Goal: Task Accomplishment & Management: Use online tool/utility

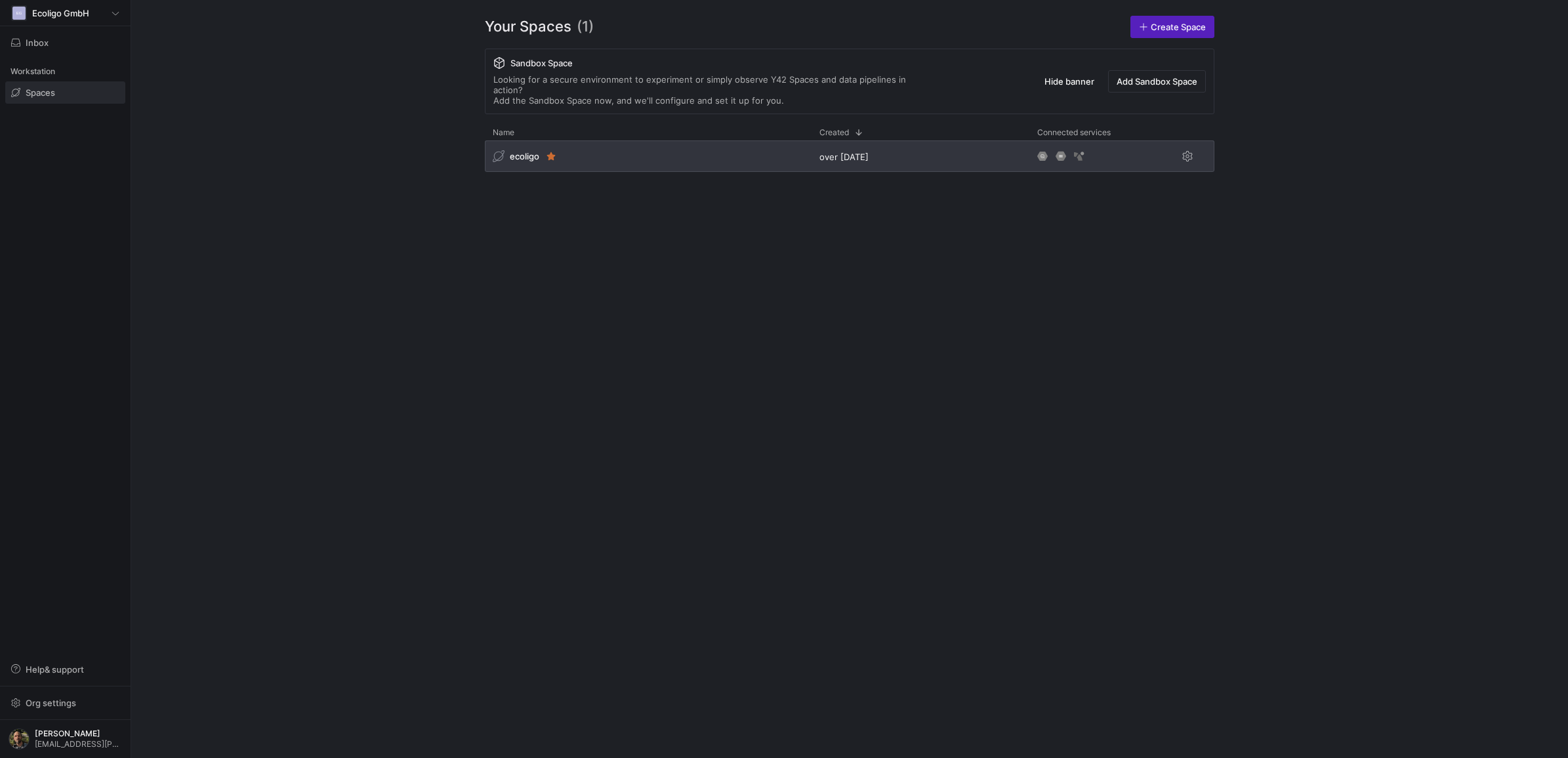
click at [646, 152] on div "ecoligo" at bounding box center [648, 156] width 327 height 32
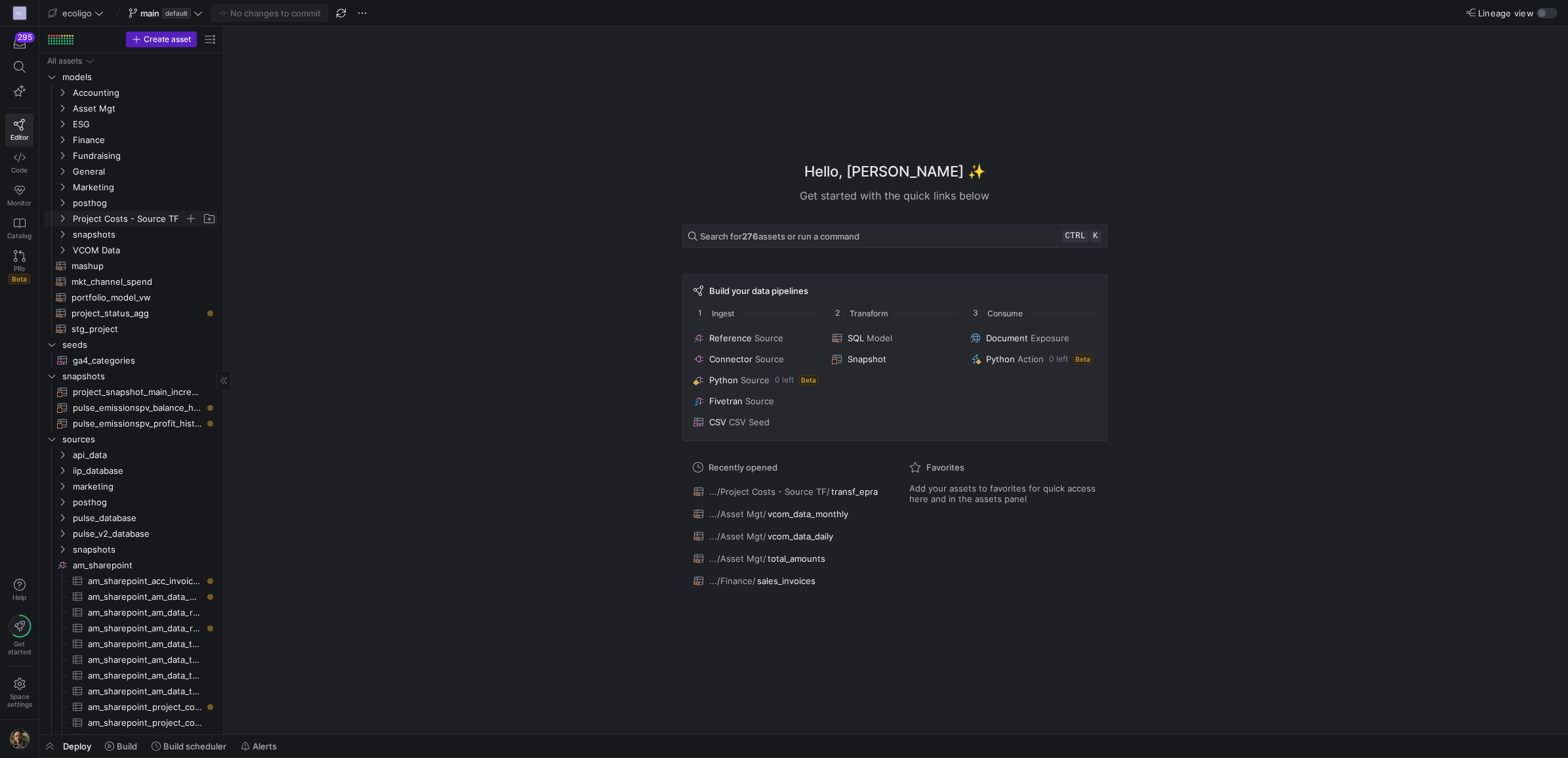
click at [58, 217] on icon "Press SPACE to select this row." at bounding box center [62, 218] width 10 height 8
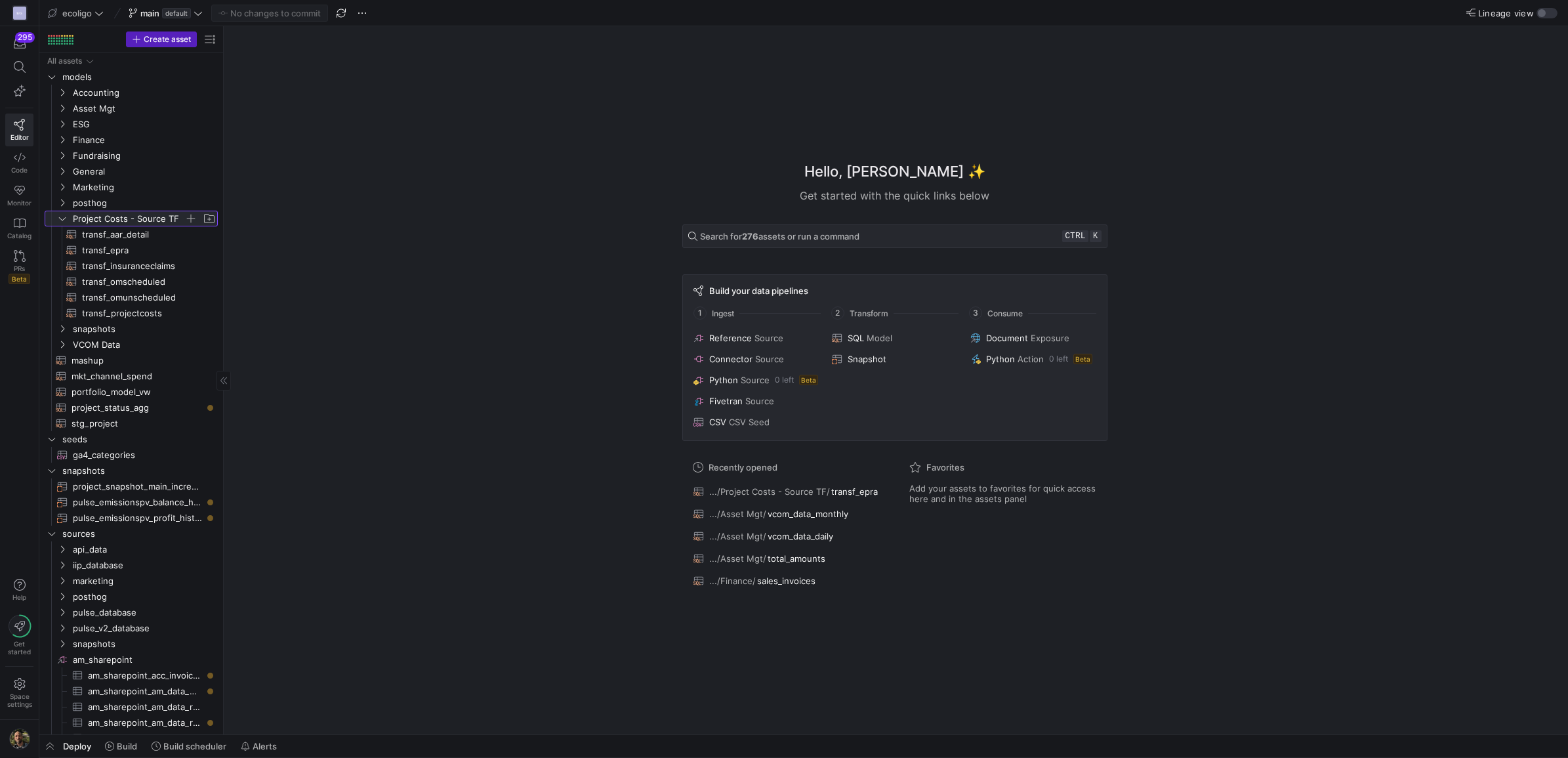
click at [63, 217] on icon at bounding box center [62, 218] width 10 height 8
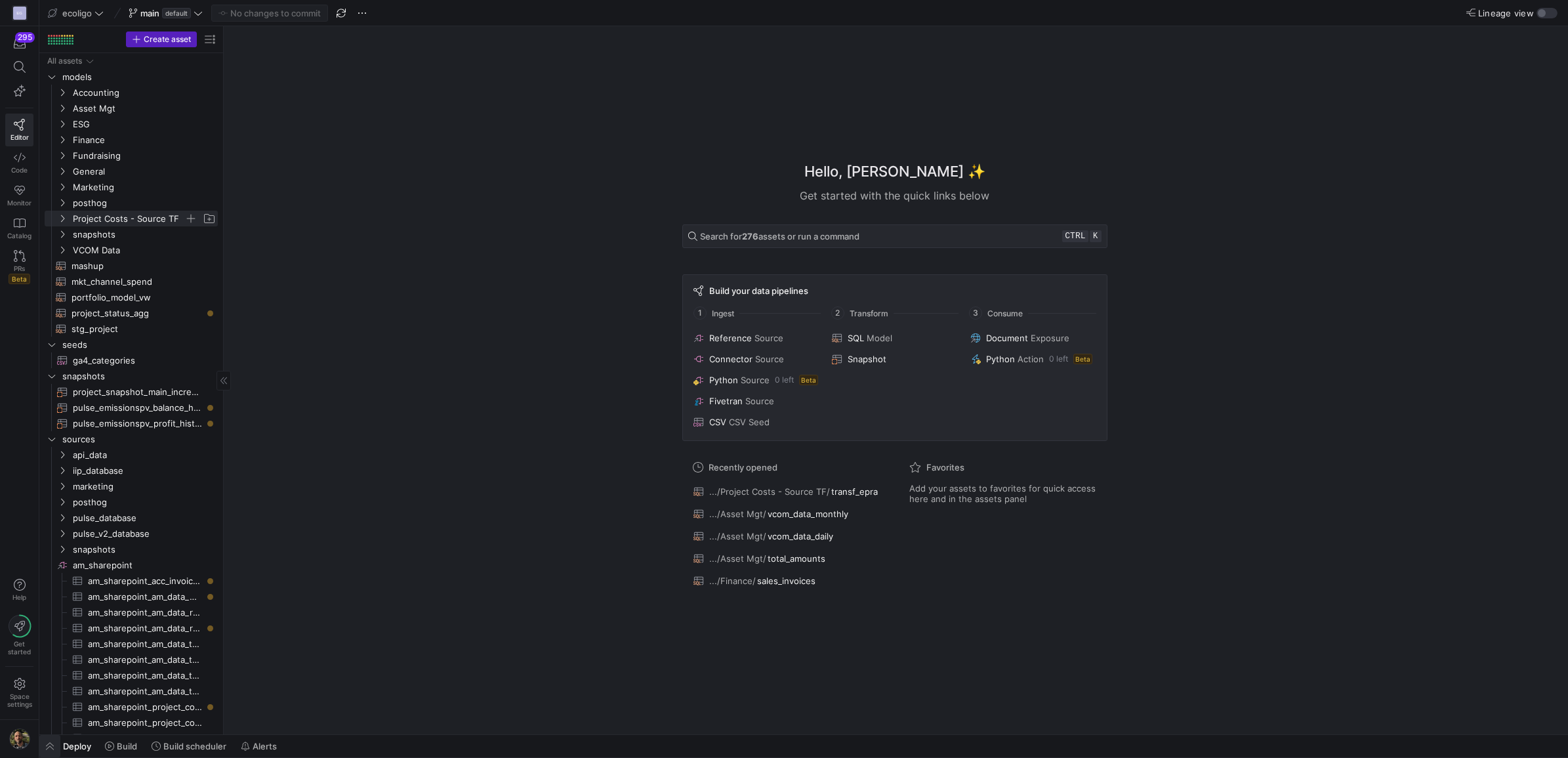
click at [53, 745] on span "button" at bounding box center [50, 746] width 21 height 22
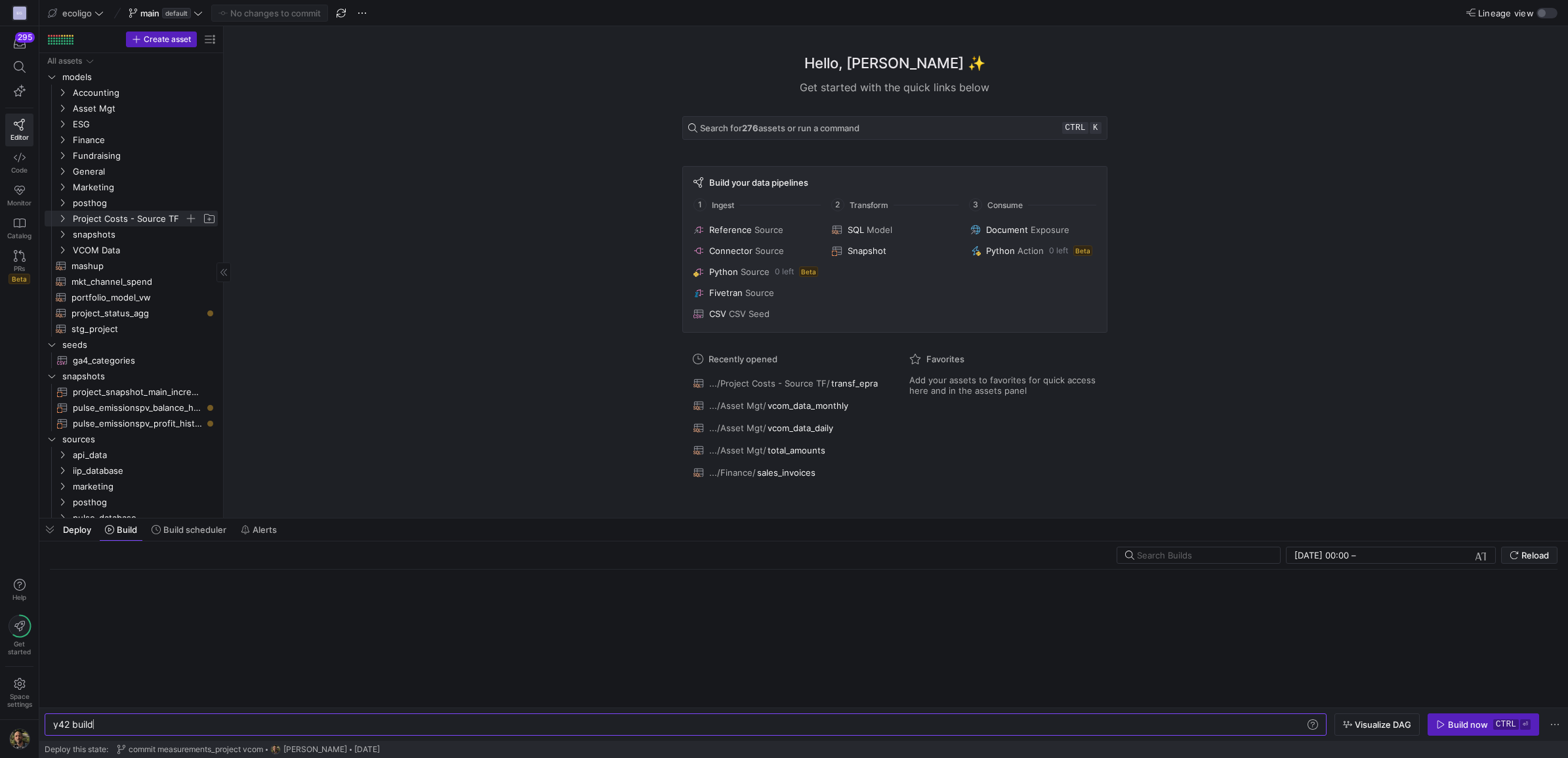
scroll to position [0, 40]
click at [1193, 542] on y42-orchestration-build "[DATE] 00:00 [DATE] 00:00 – End datetime [DATE] Reload y42 build y42 build Visu…" at bounding box center [803, 641] width 1528 height 199
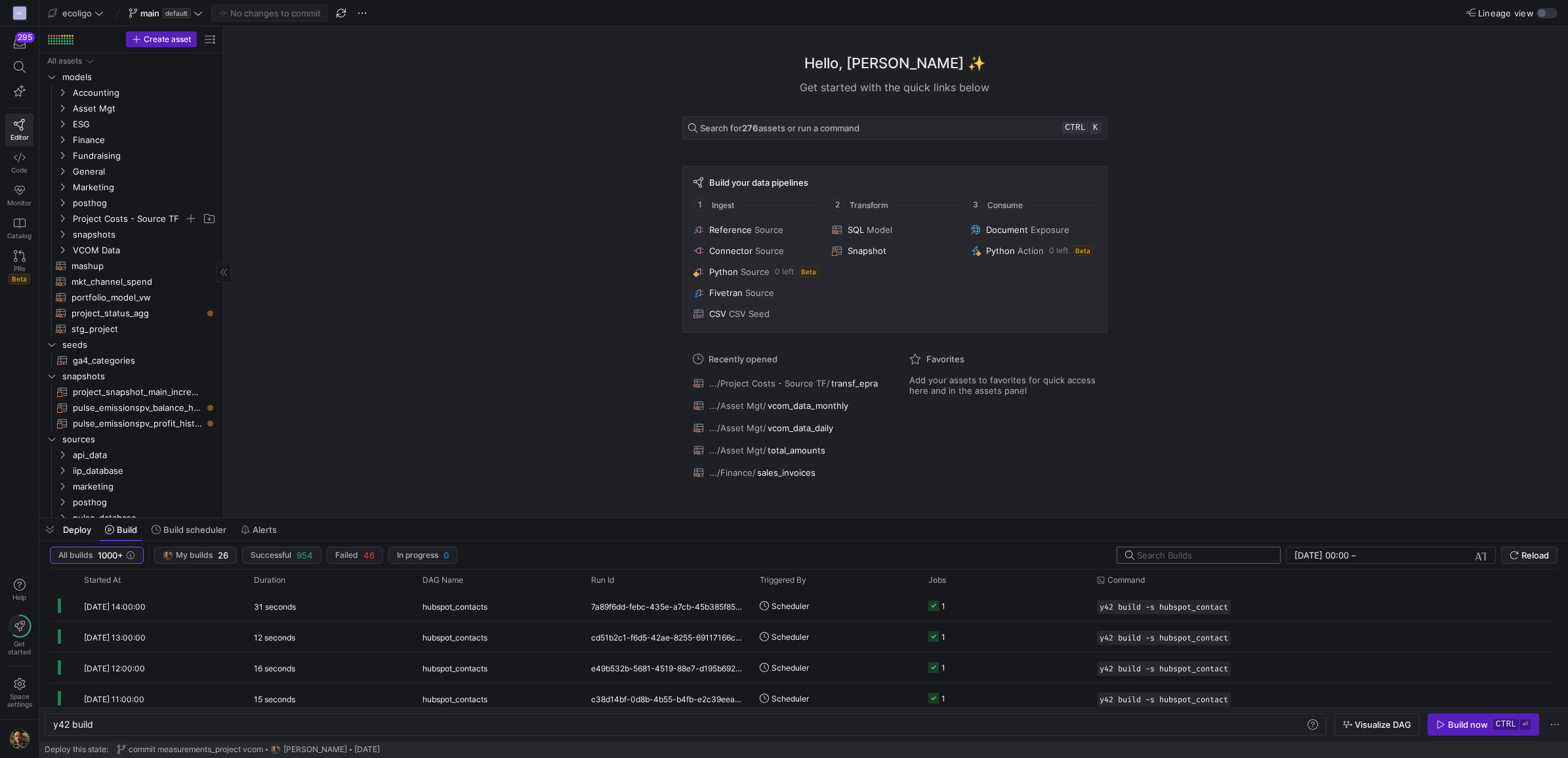
click at [1192, 553] on input "text" at bounding box center [1203, 555] width 133 height 10
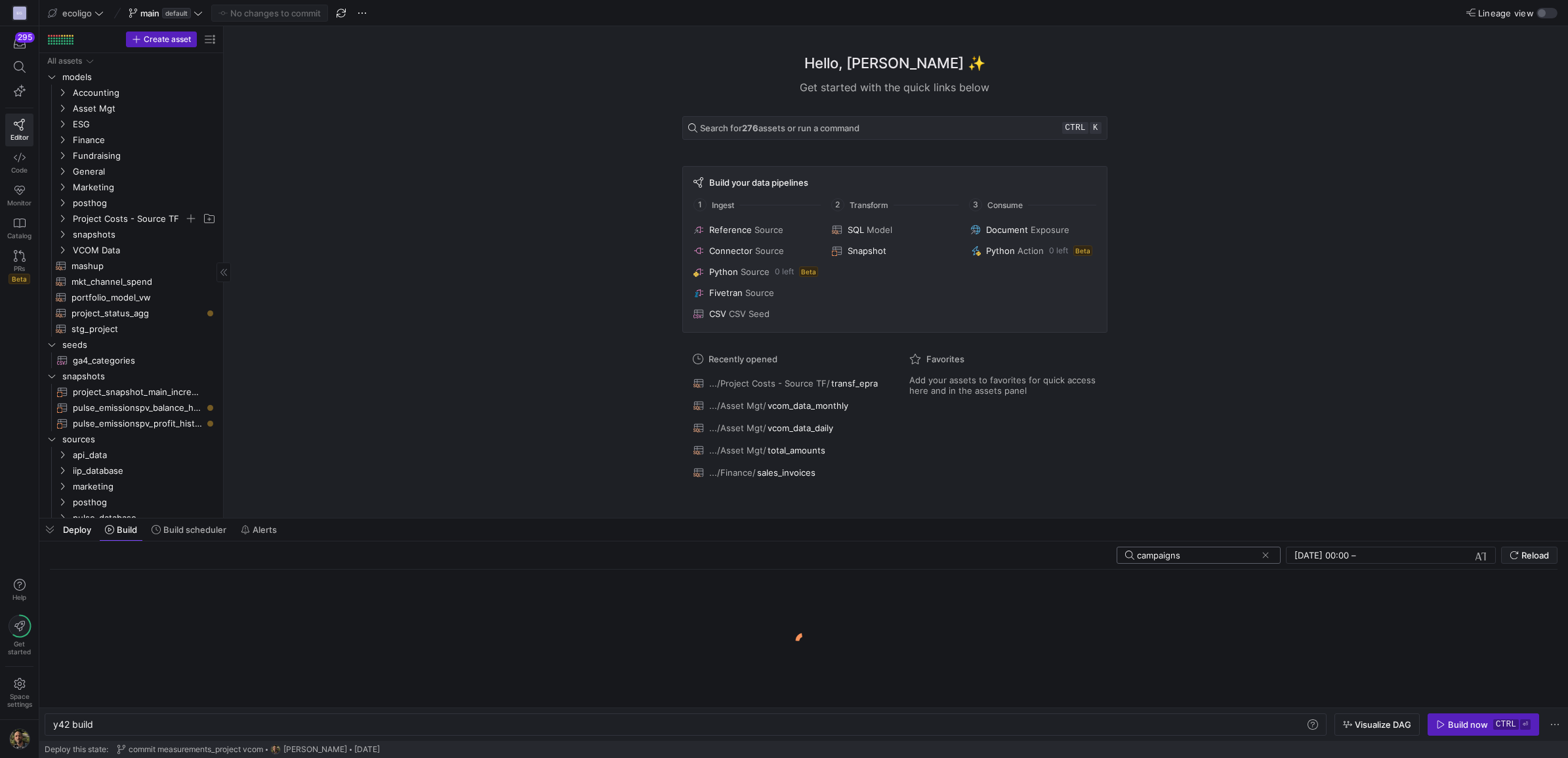
type input "campaigns"
click button at bounding box center [1265, 555] width 13 height 13
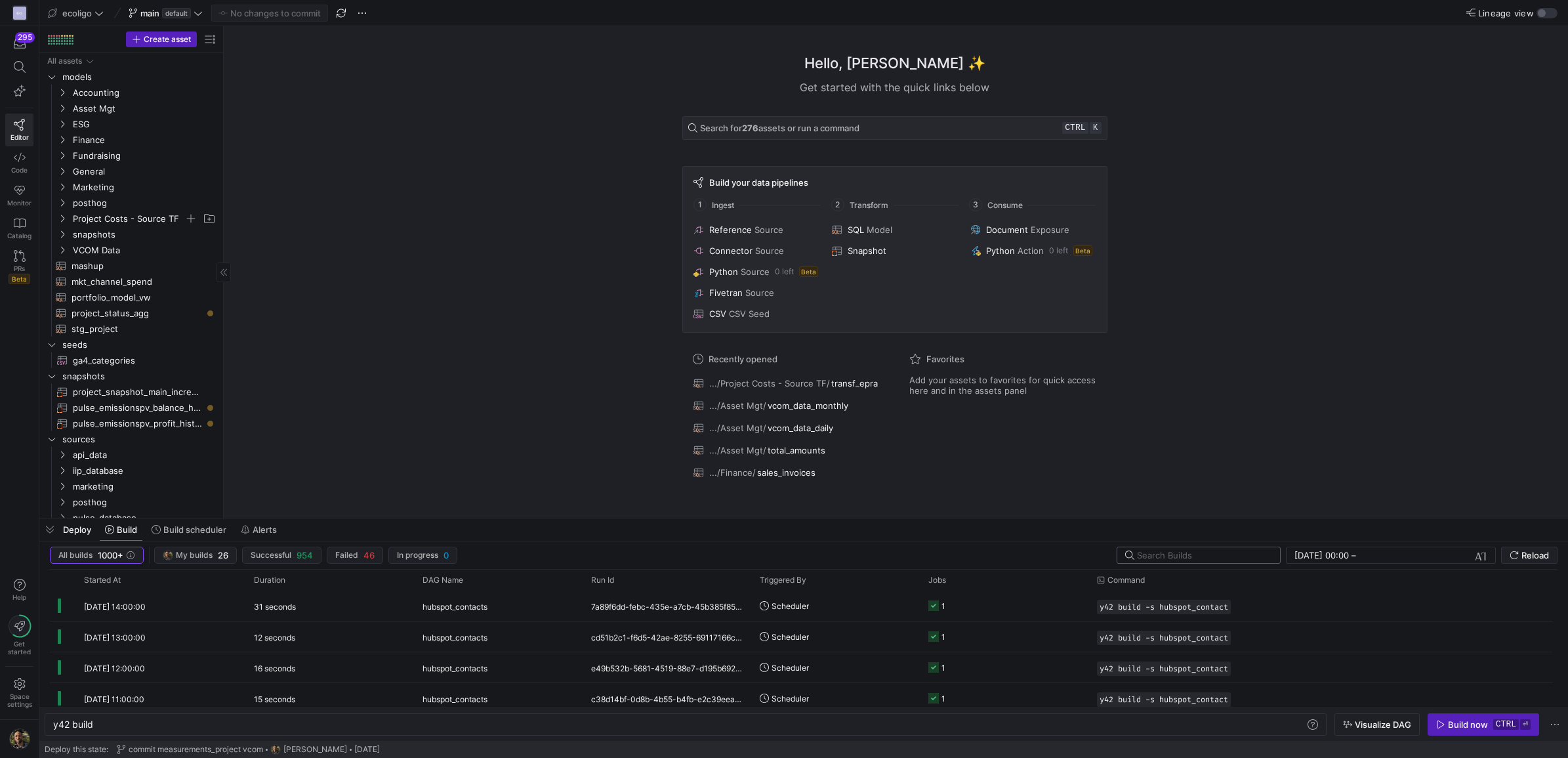
click at [1192, 553] on input "text" at bounding box center [1203, 555] width 133 height 10
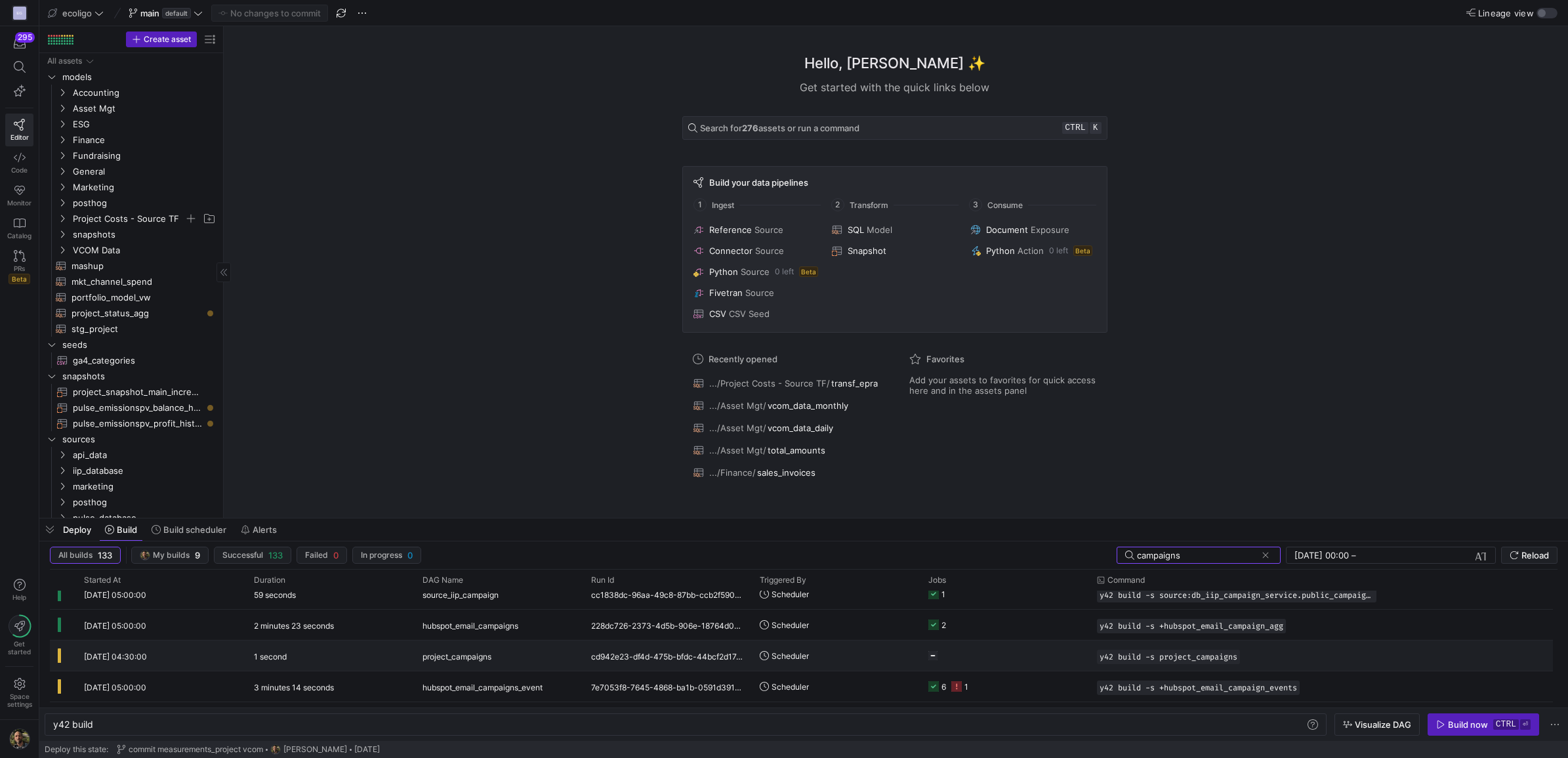
scroll to position [40, 0]
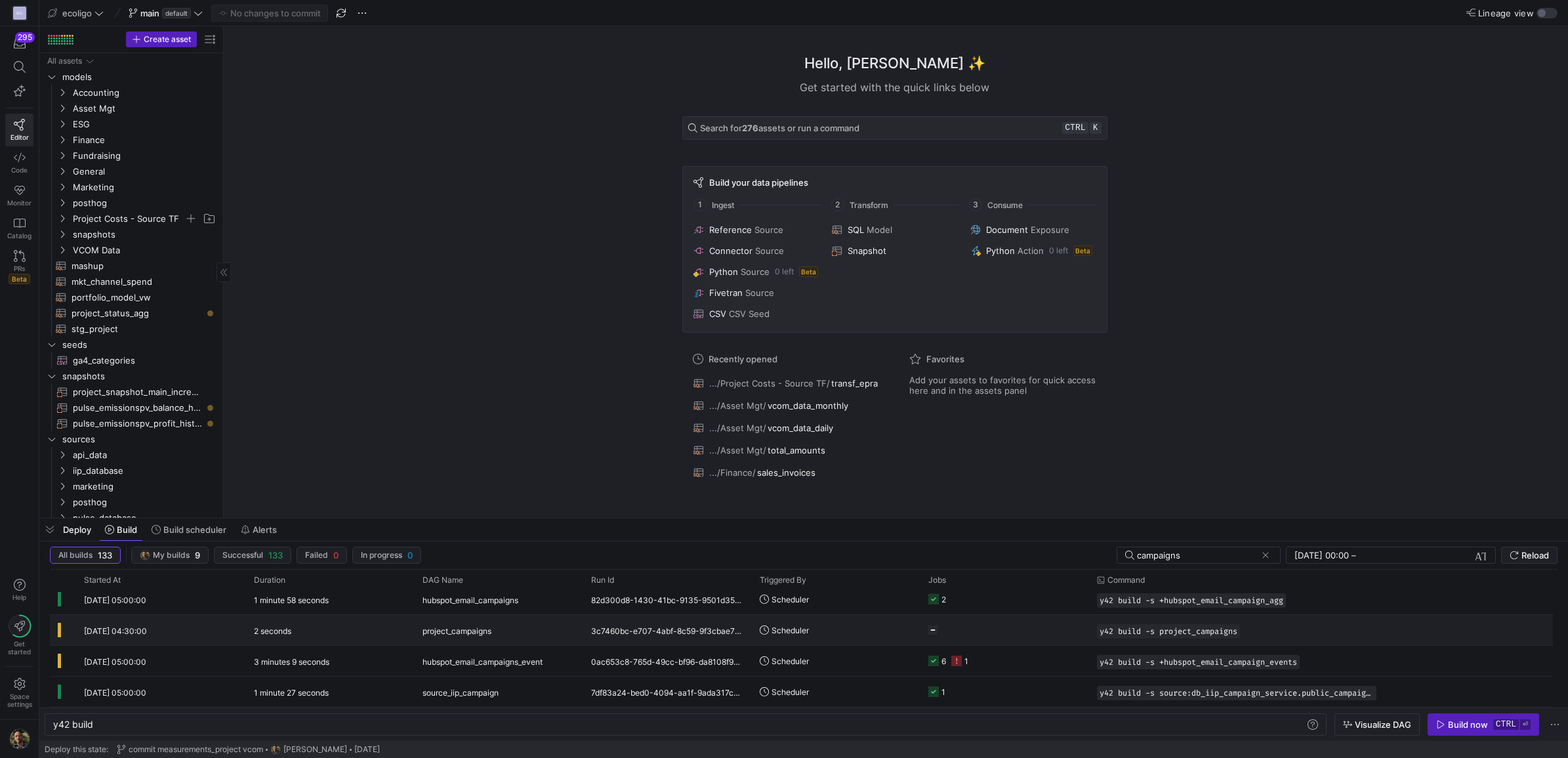
click at [115, 638] on div "[DATE] 04:30:00" at bounding box center [161, 630] width 170 height 30
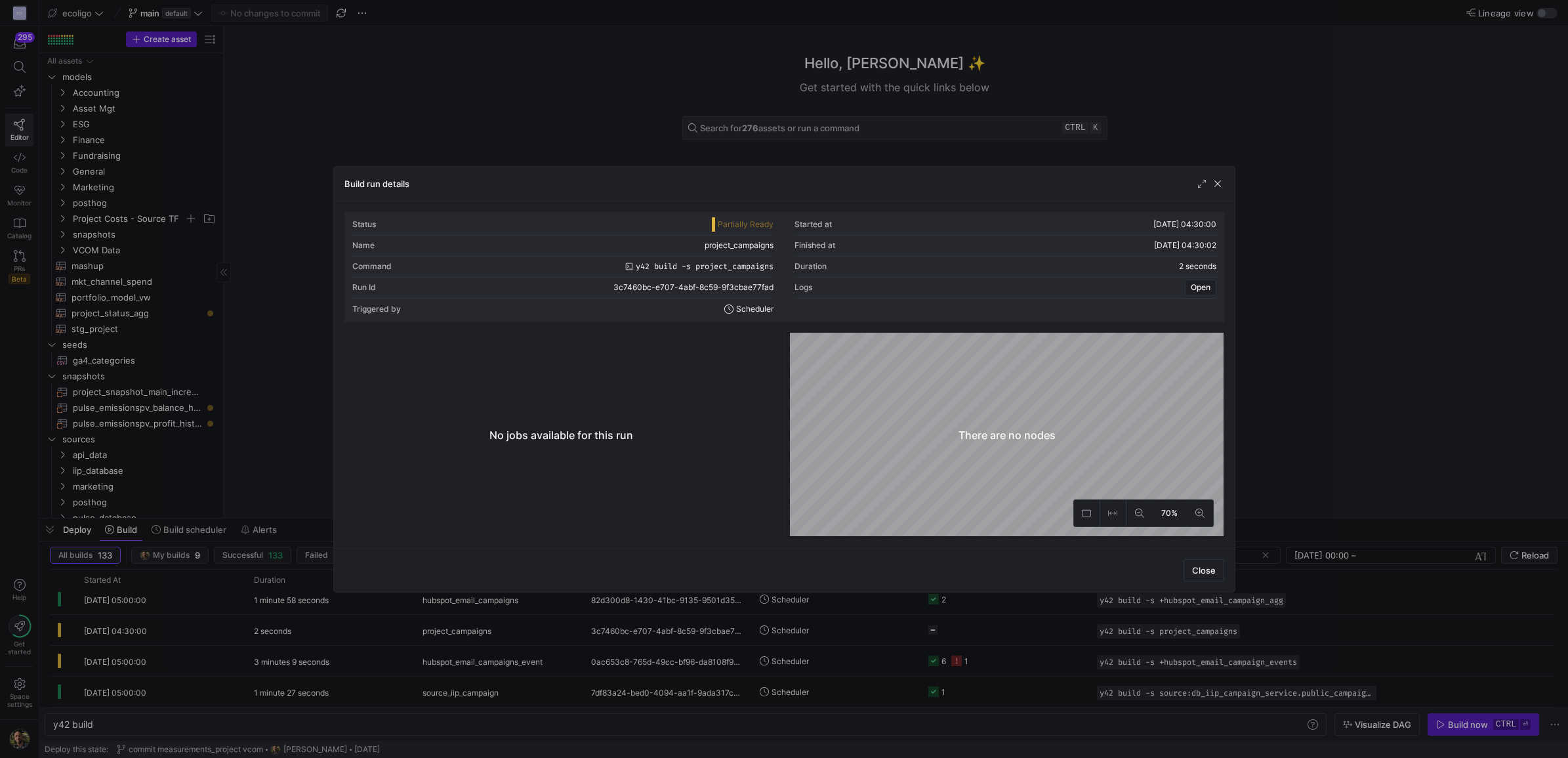
click at [1389, 320] on div at bounding box center [784, 379] width 1568 height 758
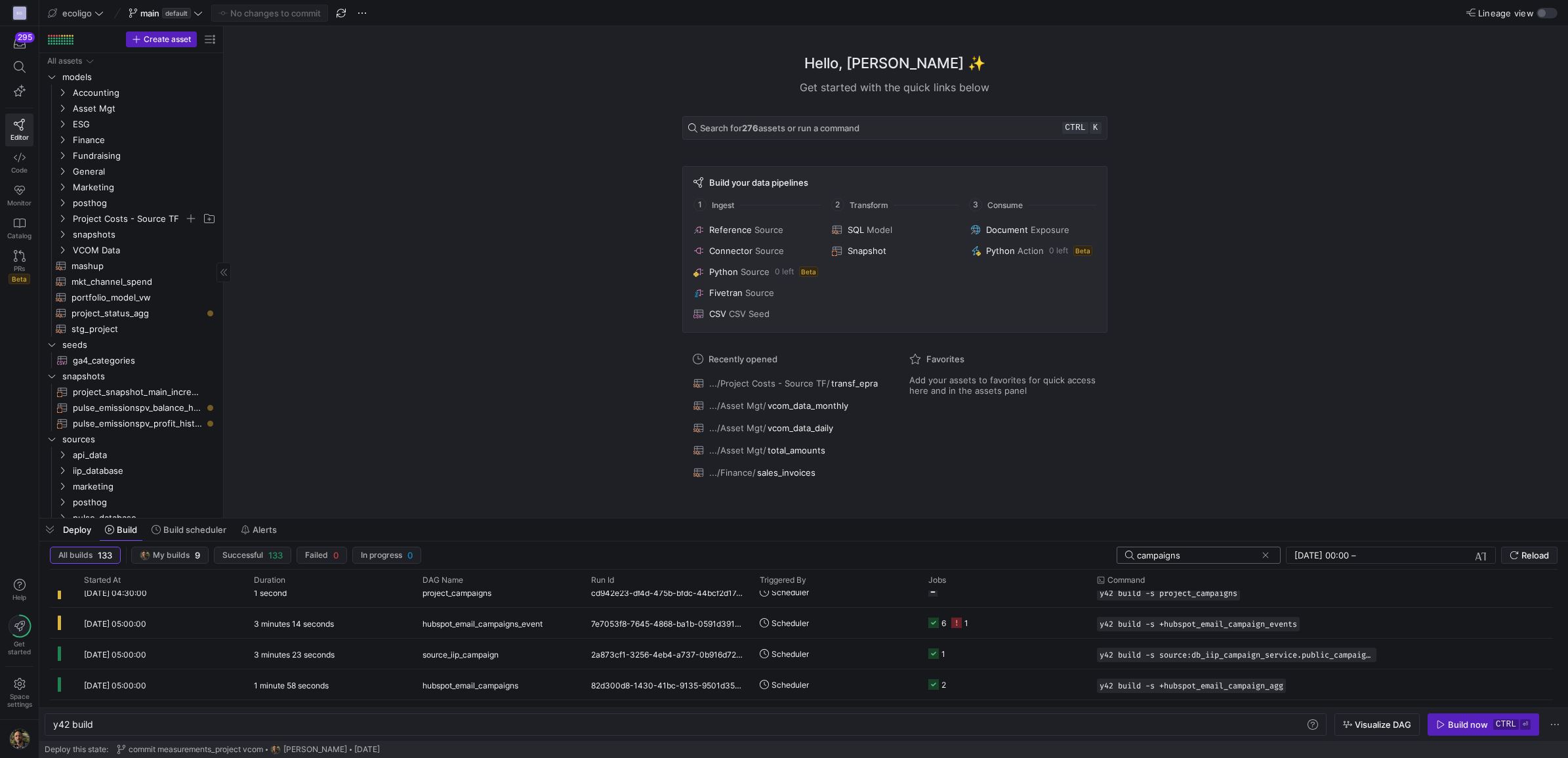
click at [1135, 554] on div at bounding box center [1131, 555] width 12 height 10
click at [1137, 556] on input "campaigns" at bounding box center [1196, 555] width 119 height 10
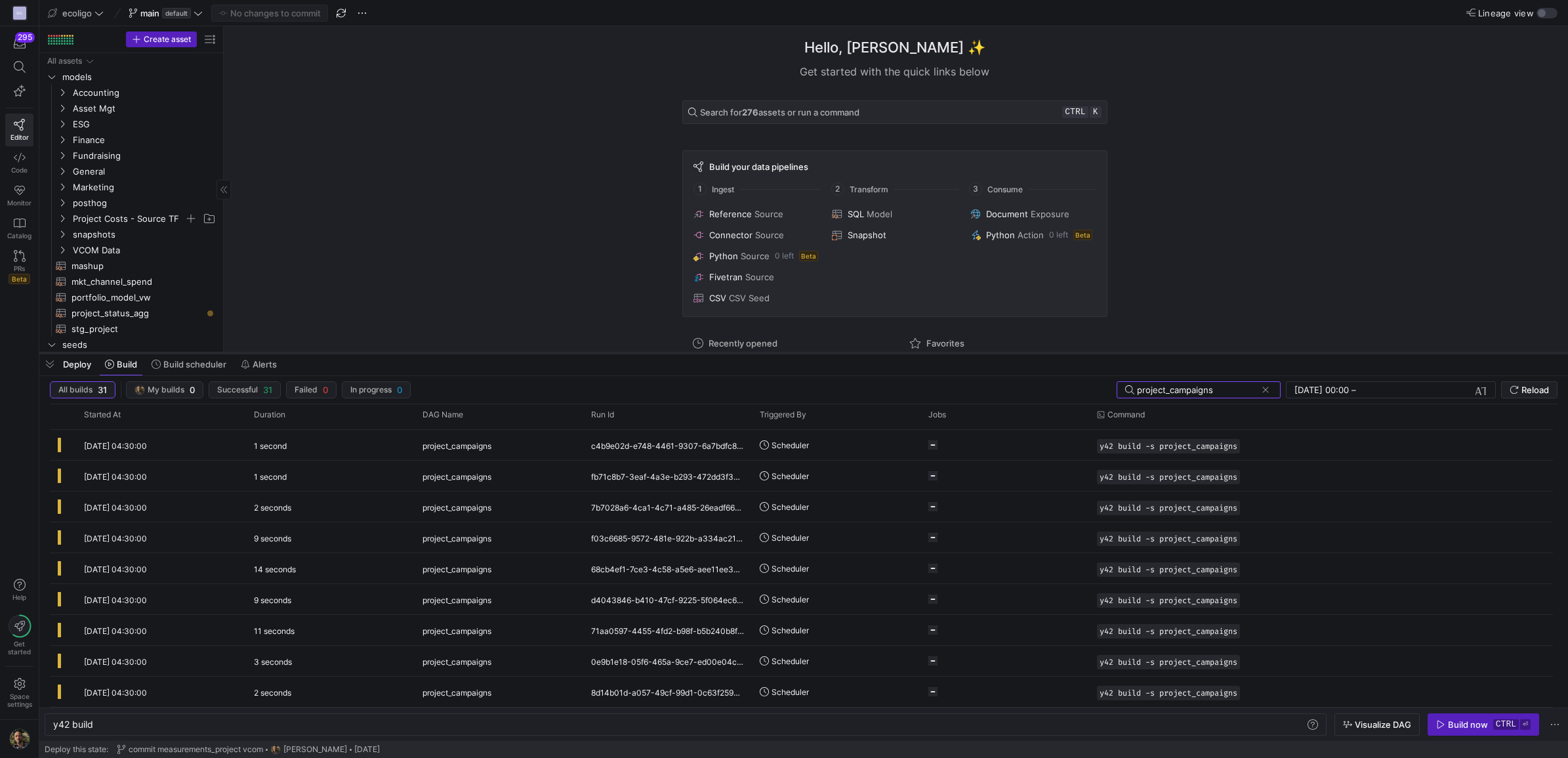
drag, startPoint x: 754, startPoint y: 518, endPoint x: 792, endPoint y: 353, distance: 169.3
click at [792, 353] on div at bounding box center [803, 353] width 1528 height 5
type input "project_campaigns"
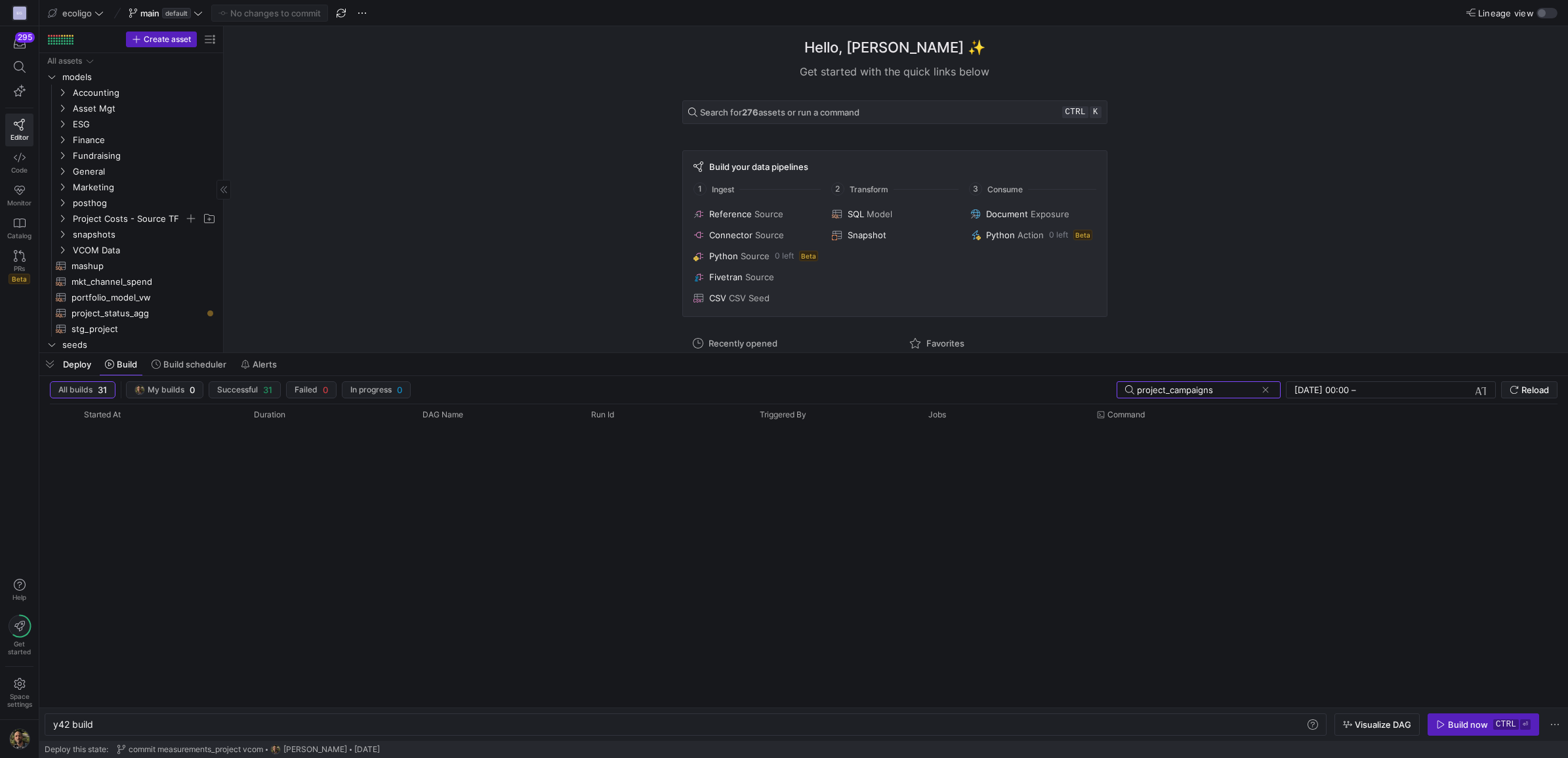
scroll to position [0, 0]
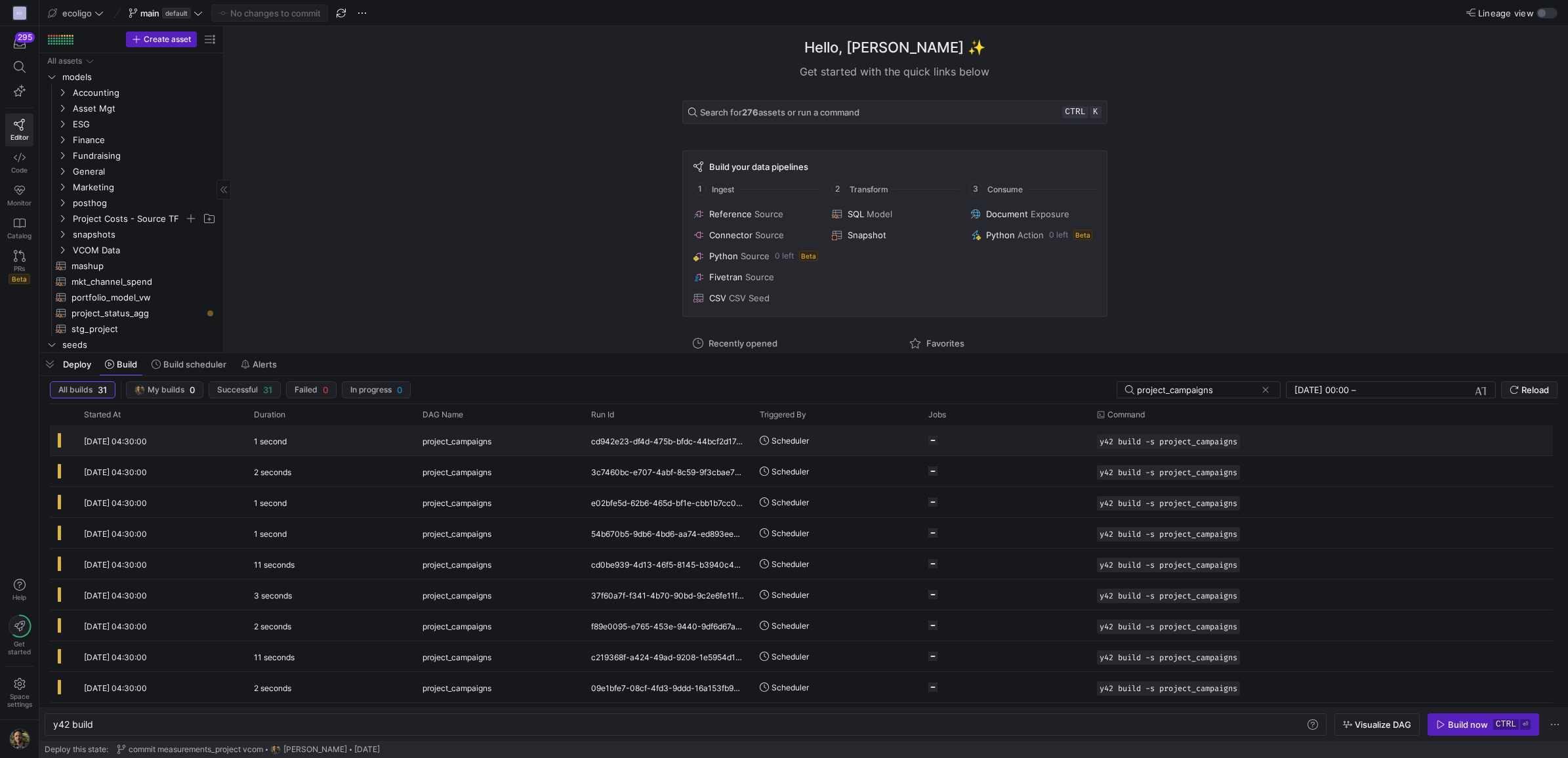
click at [329, 446] on div "1 second" at bounding box center [331, 440] width 169 height 30
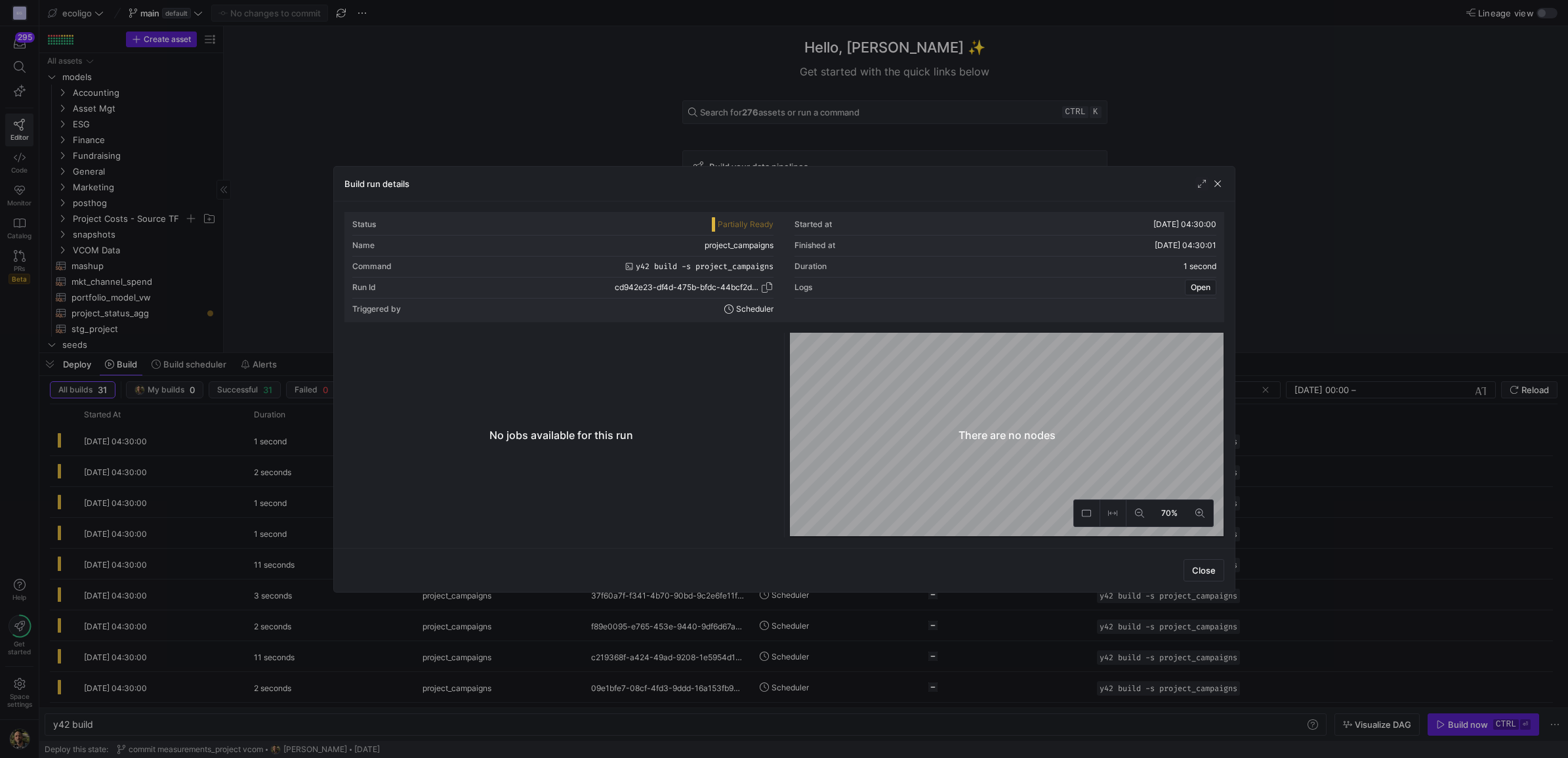
click at [769, 289] on span "button" at bounding box center [767, 287] width 13 height 13
click at [1214, 177] on span "button" at bounding box center [1218, 184] width 13 height 13
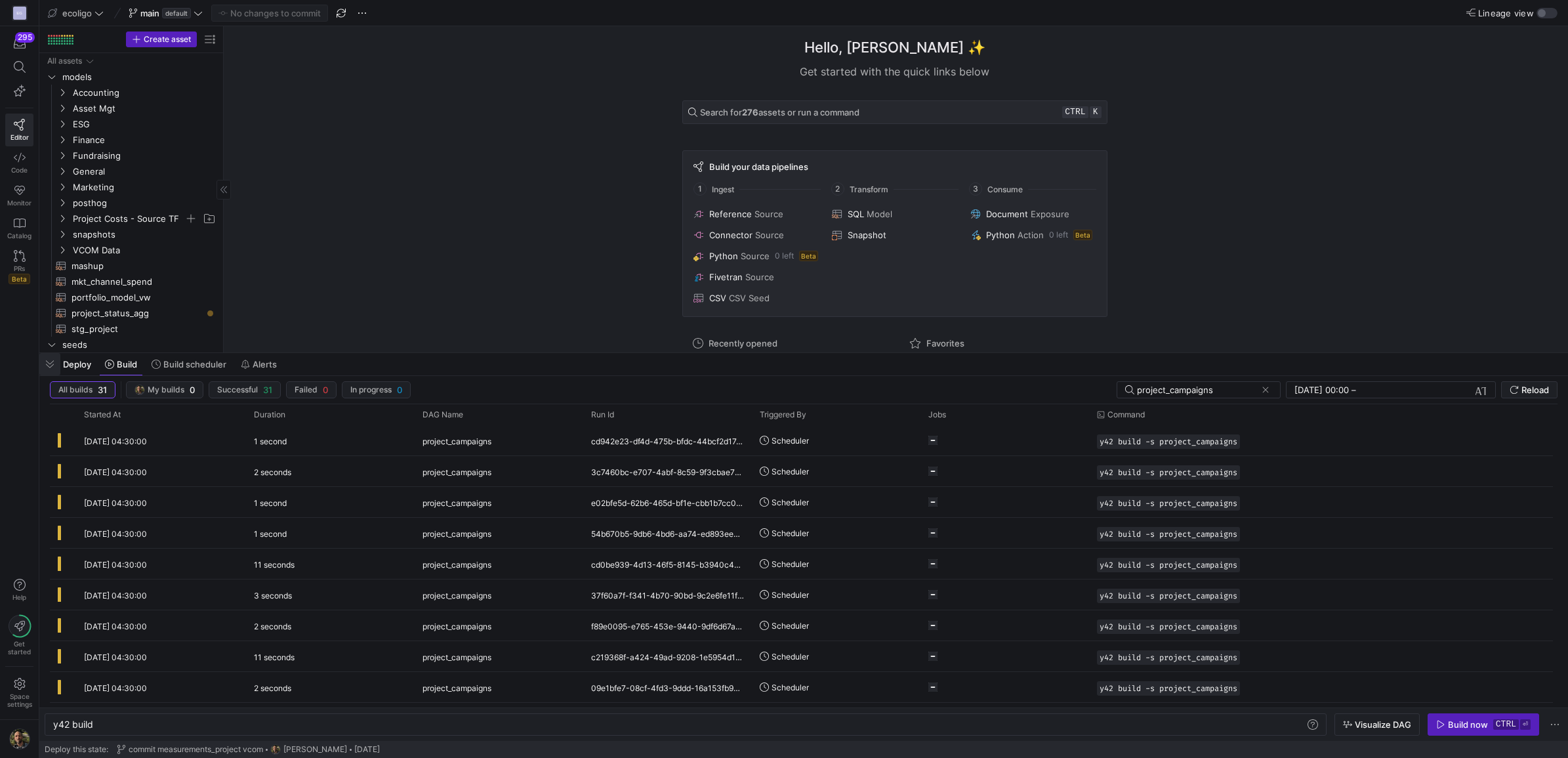
click at [49, 362] on span "button" at bounding box center [50, 364] width 21 height 22
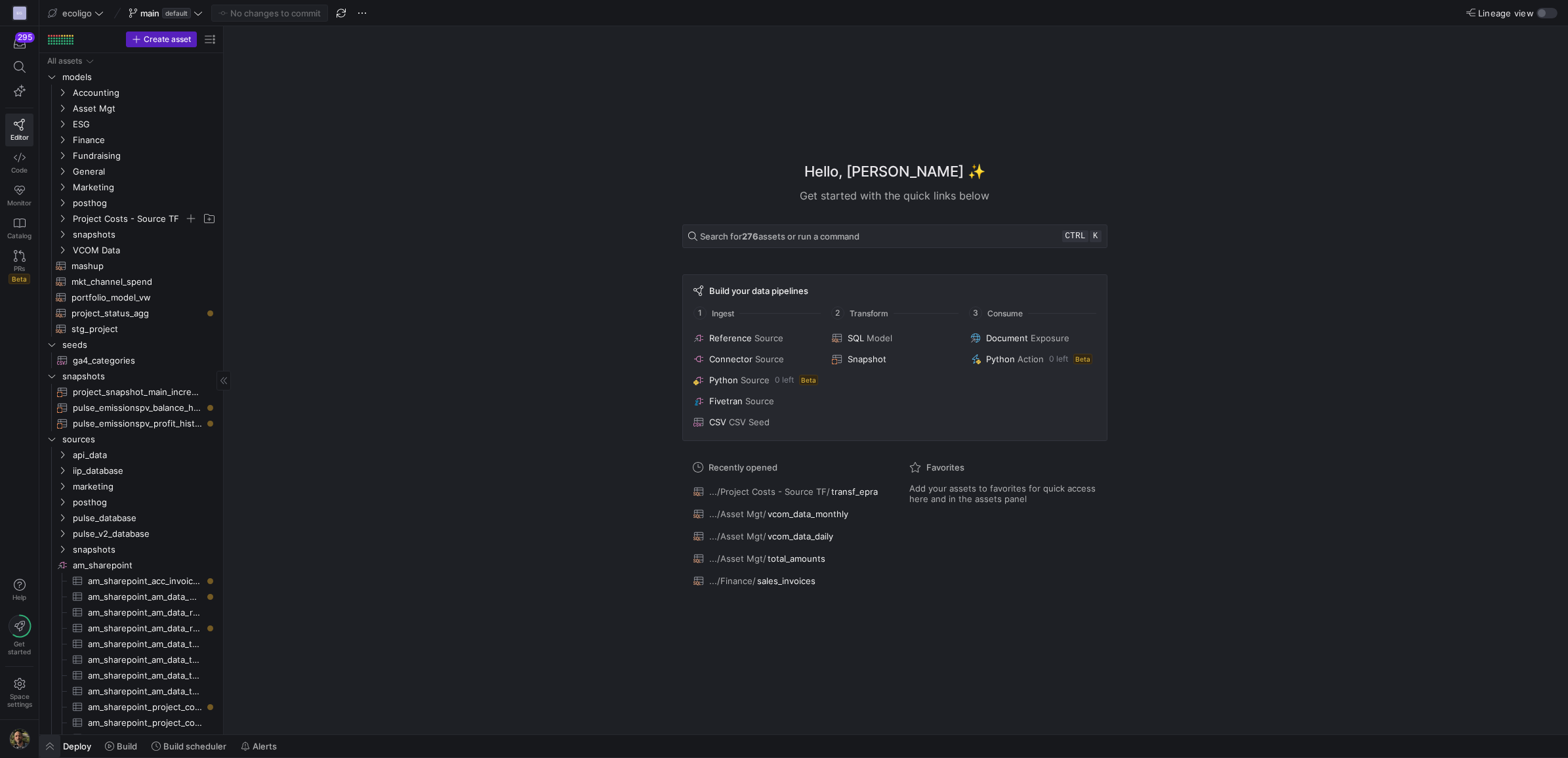
click at [51, 743] on span "button" at bounding box center [50, 746] width 21 height 22
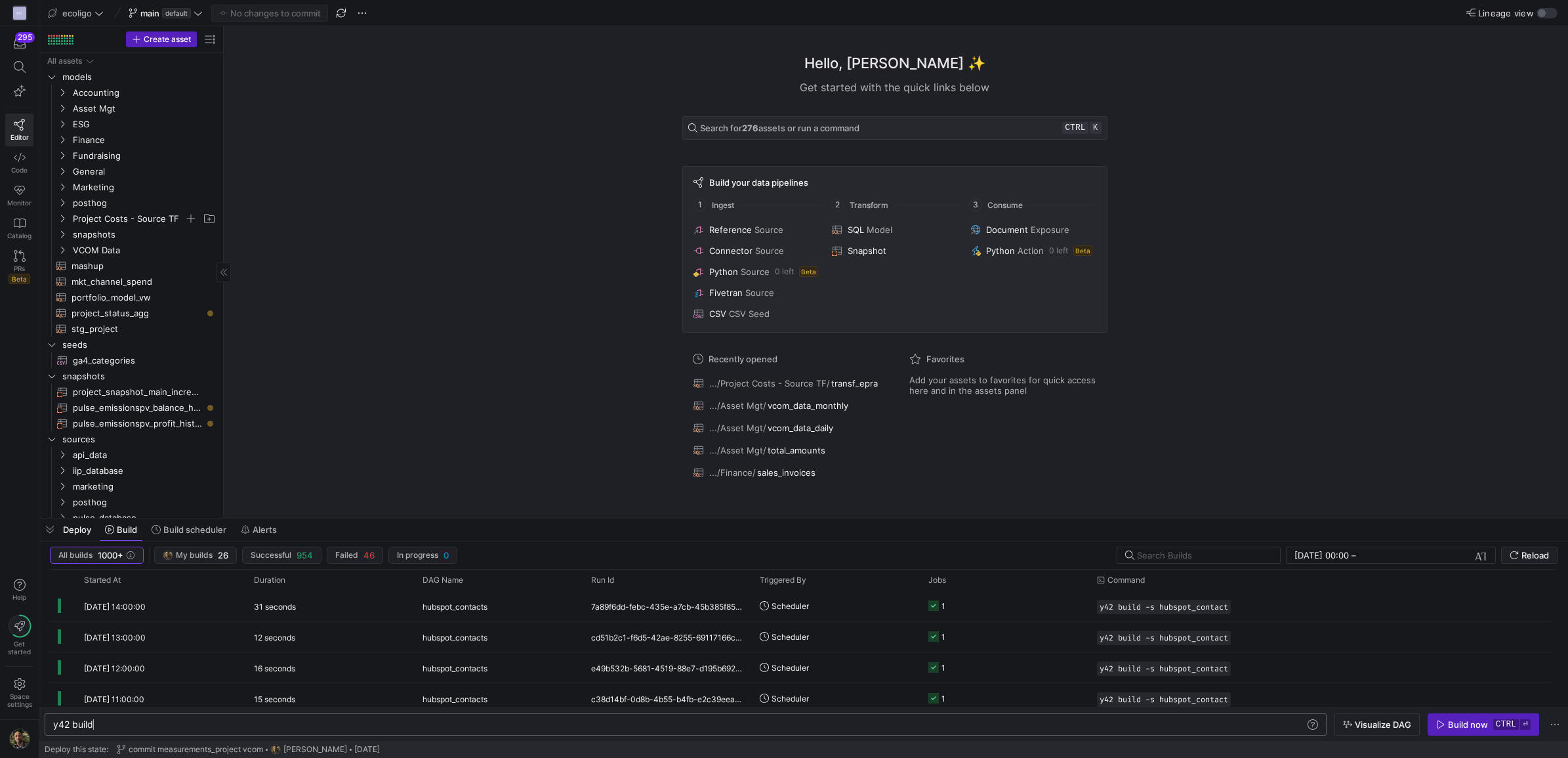
click at [128, 722] on div "y42 build" at bounding box center [678, 724] width 1251 height 10
click at [199, 534] on span "Build scheduler" at bounding box center [195, 529] width 63 height 10
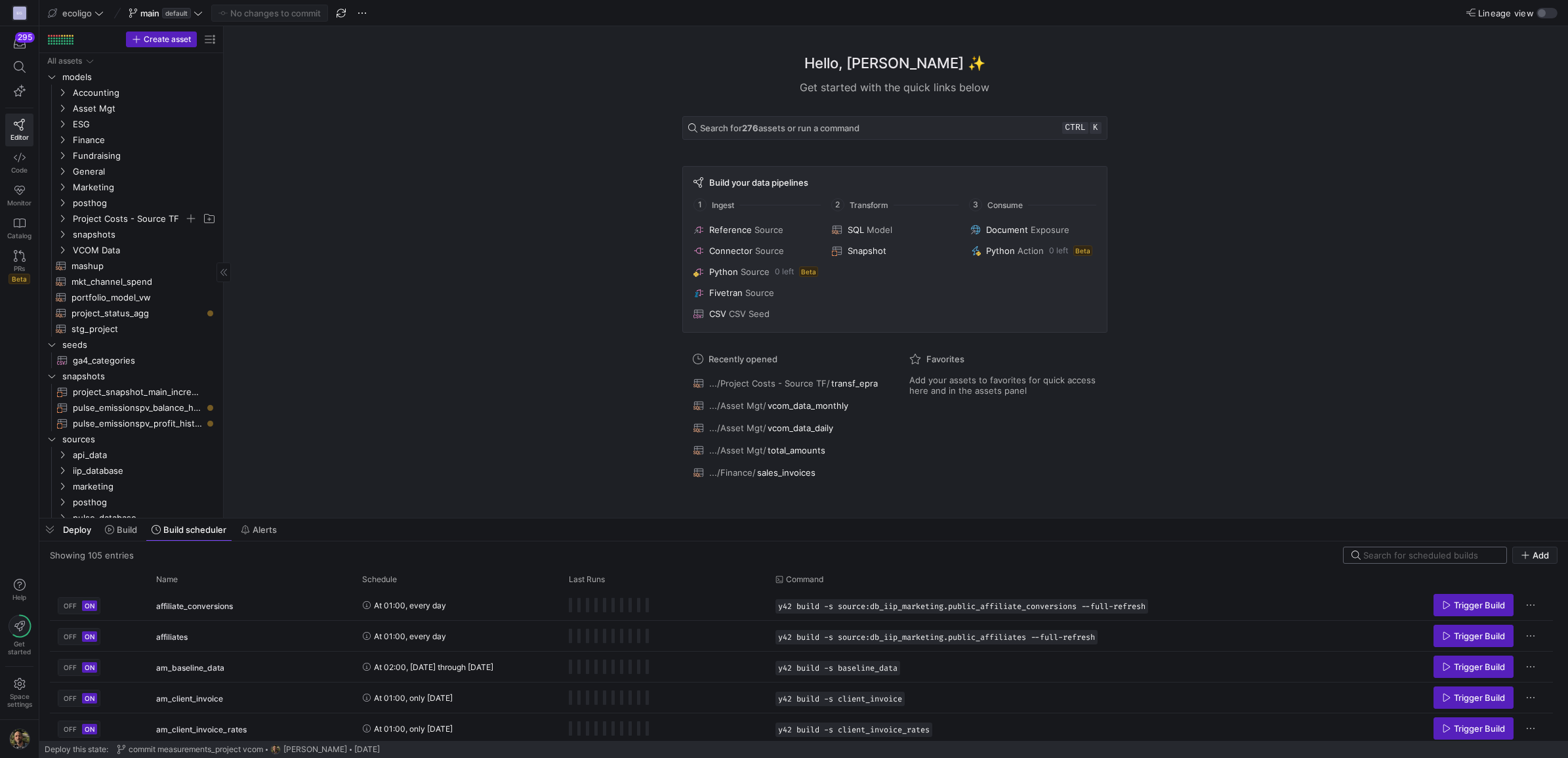
click at [1413, 558] on input at bounding box center [1431, 555] width 135 height 10
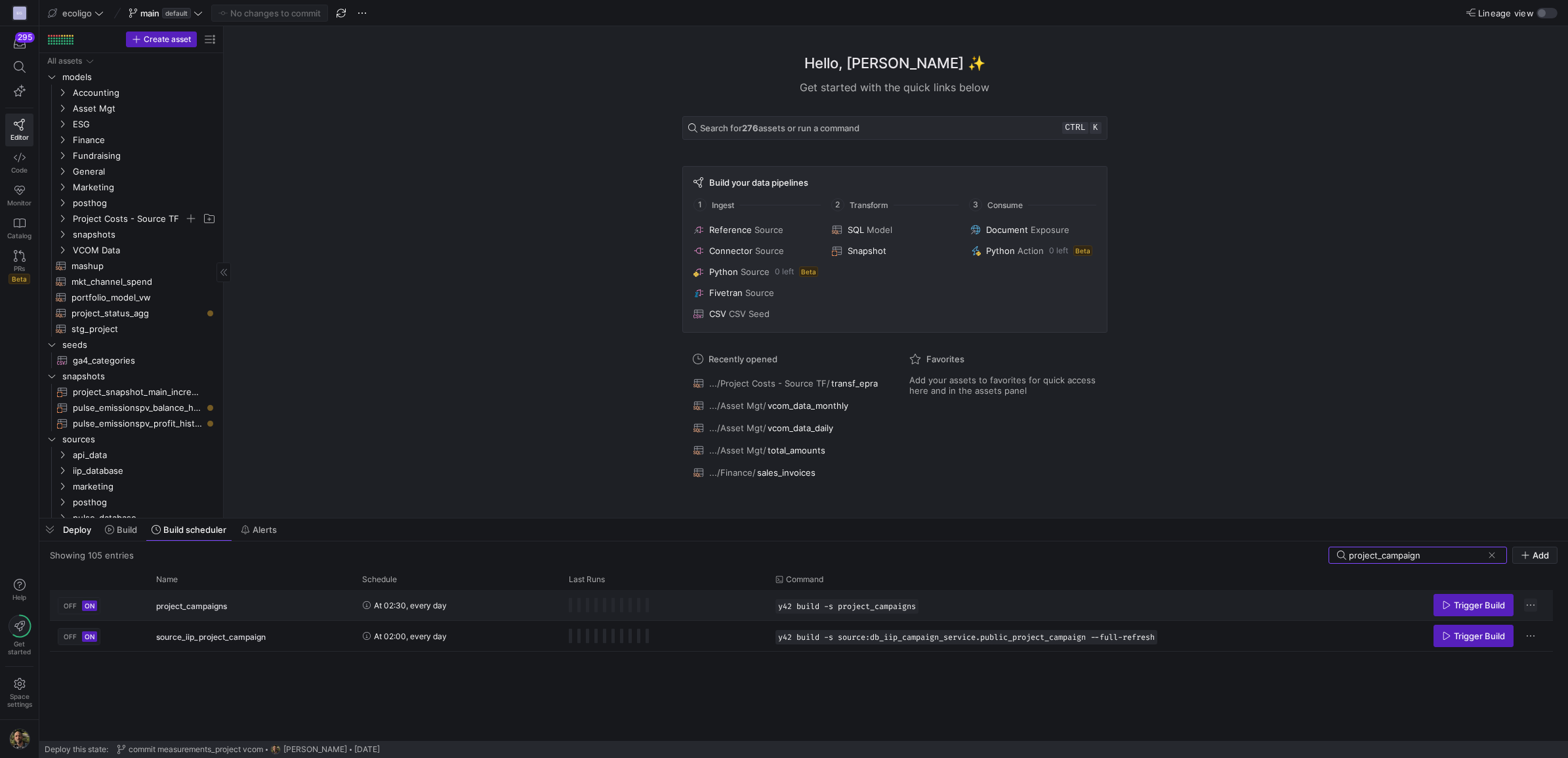
type input "project_campaign"
click at [1533, 601] on span "Press SPACE to select this row." at bounding box center [1531, 605] width 13 height 13
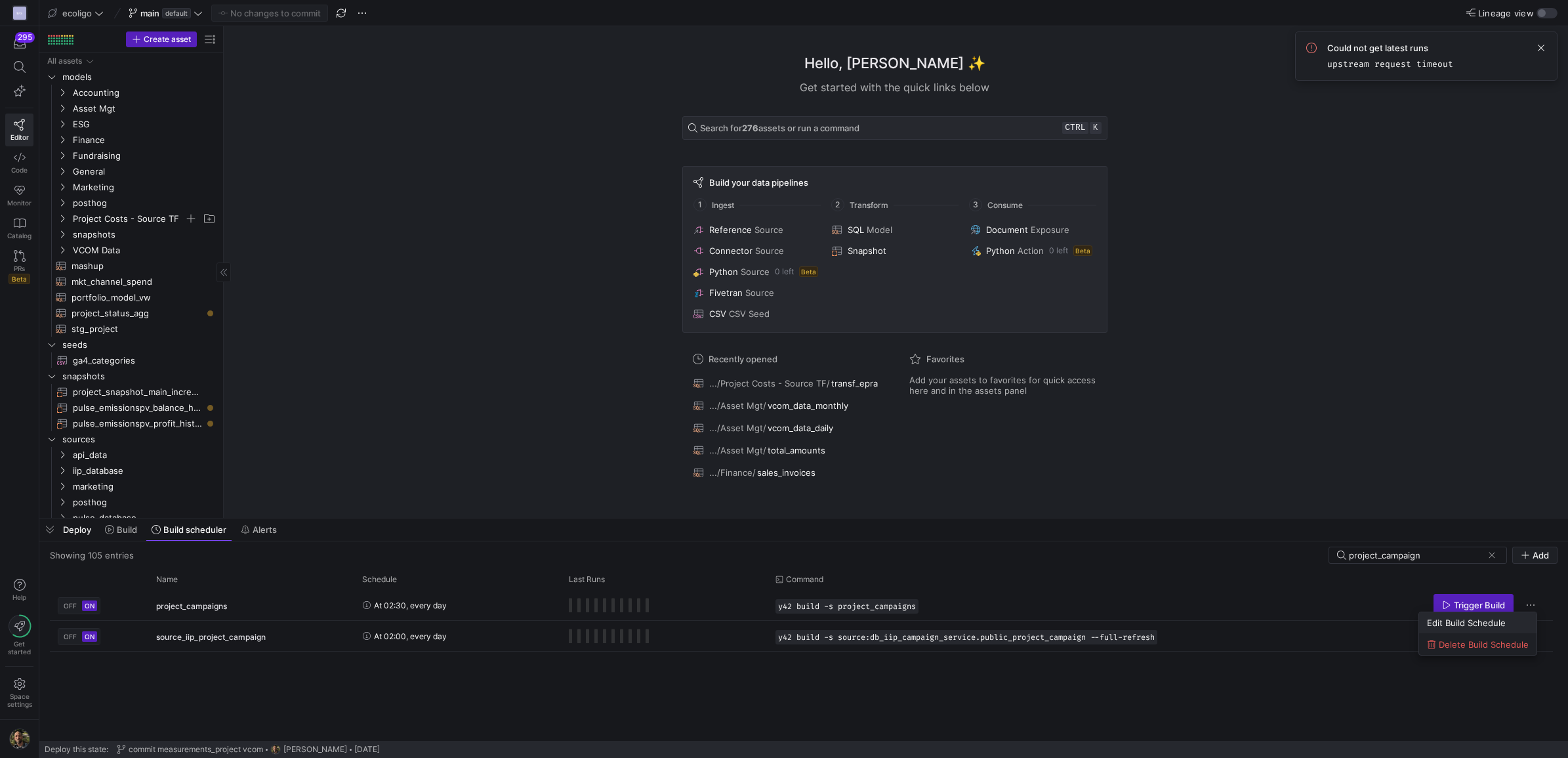
click at [1466, 621] on span "Edit Build Schedule" at bounding box center [1465, 622] width 78 height 10
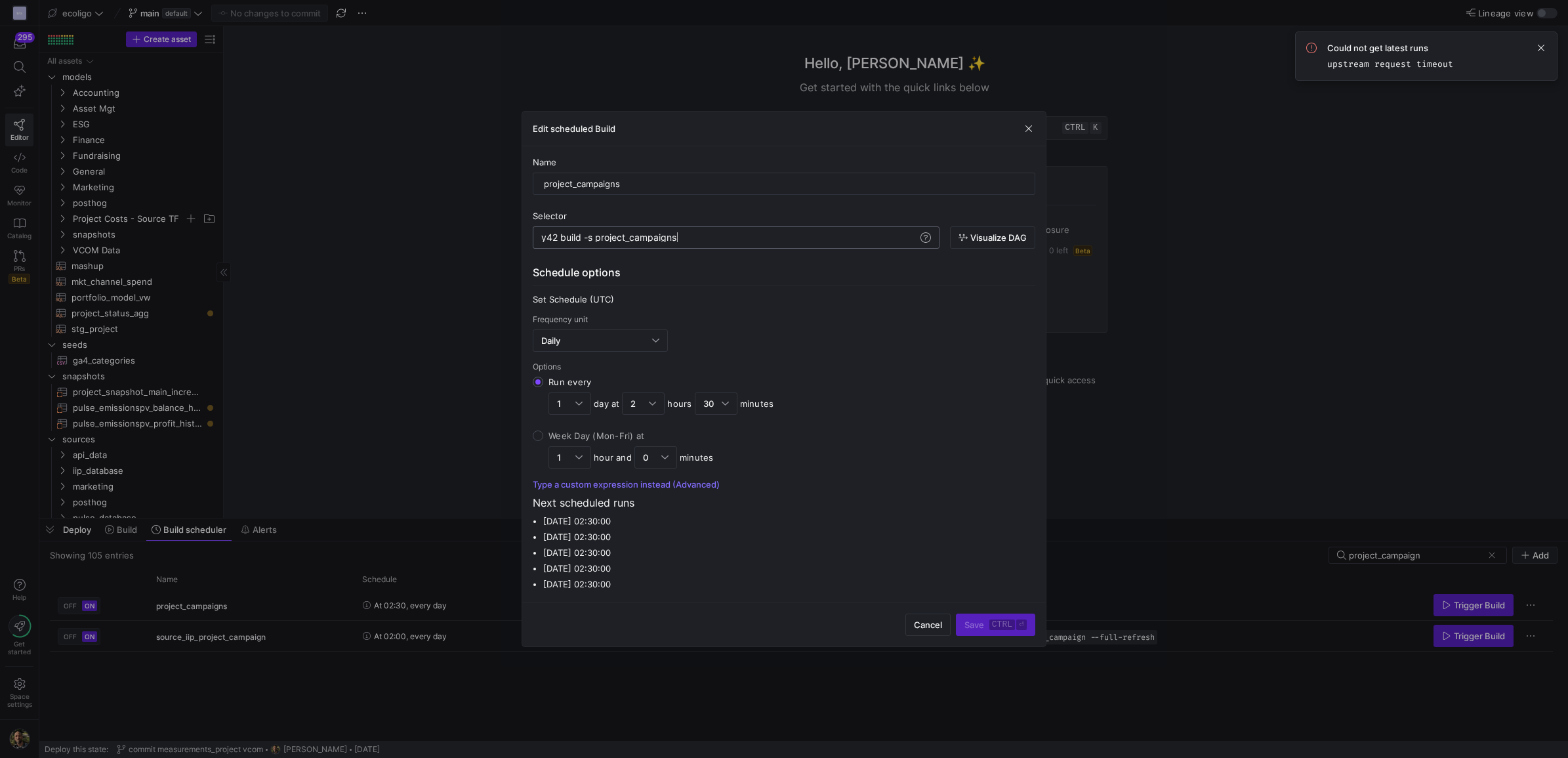
click at [707, 234] on div "y42 build -s project_campaigns" at bounding box center [729, 238] width 375 height 10
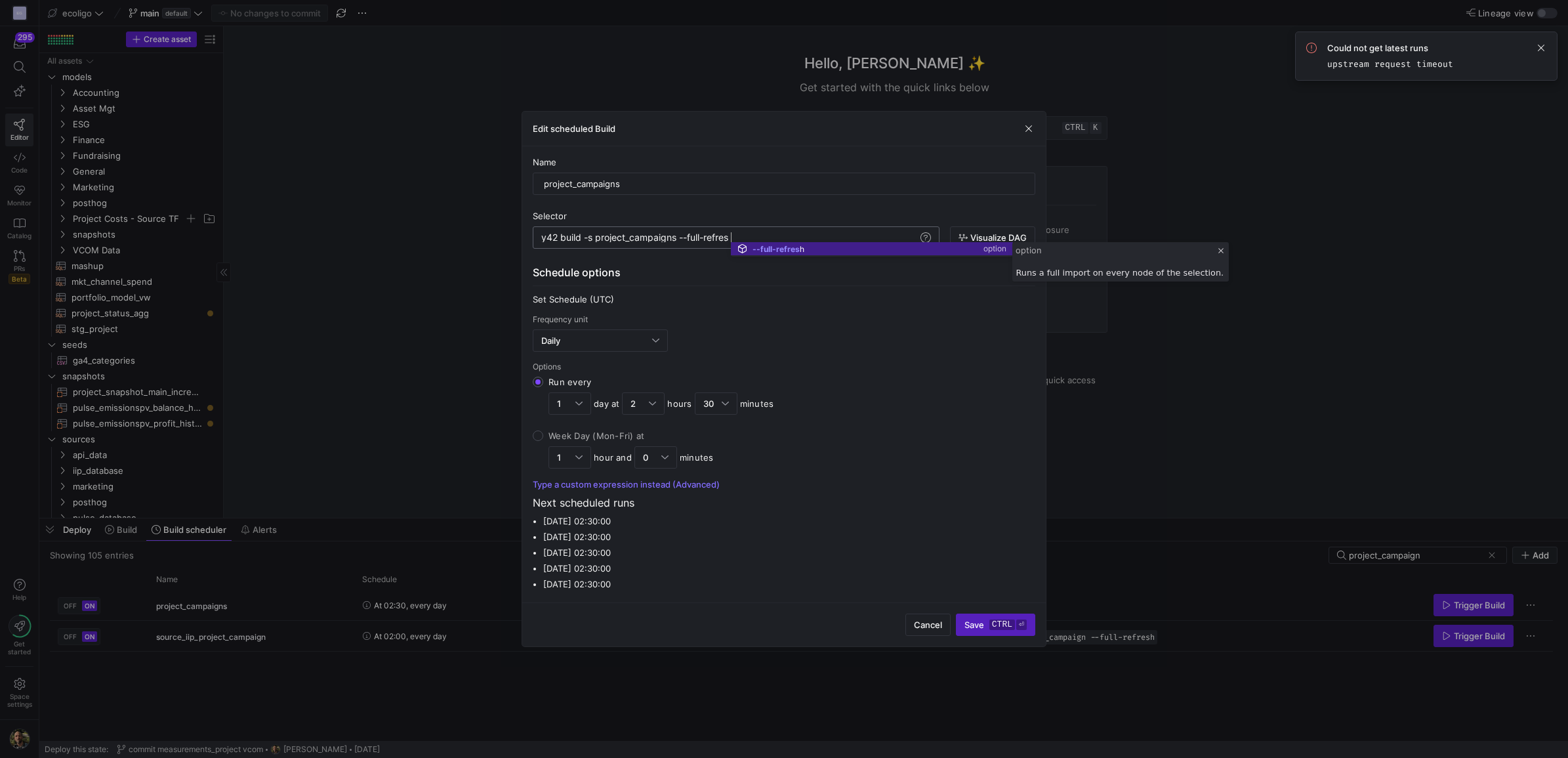
scroll to position [0, 192]
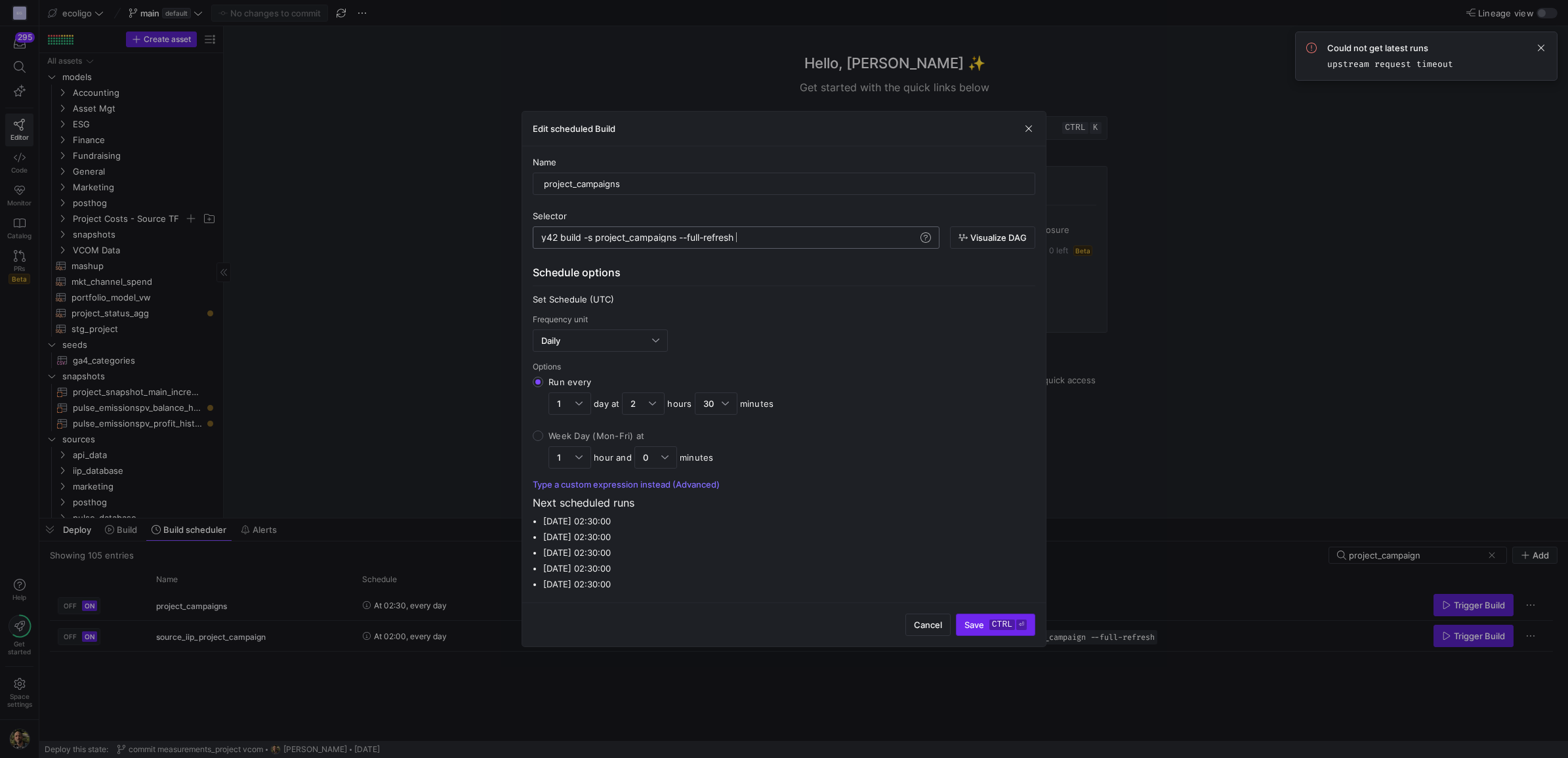
type textarea "y42 build -s project_campaigns --full-refresh"
click at [976, 631] on span "submit" at bounding box center [995, 625] width 78 height 21
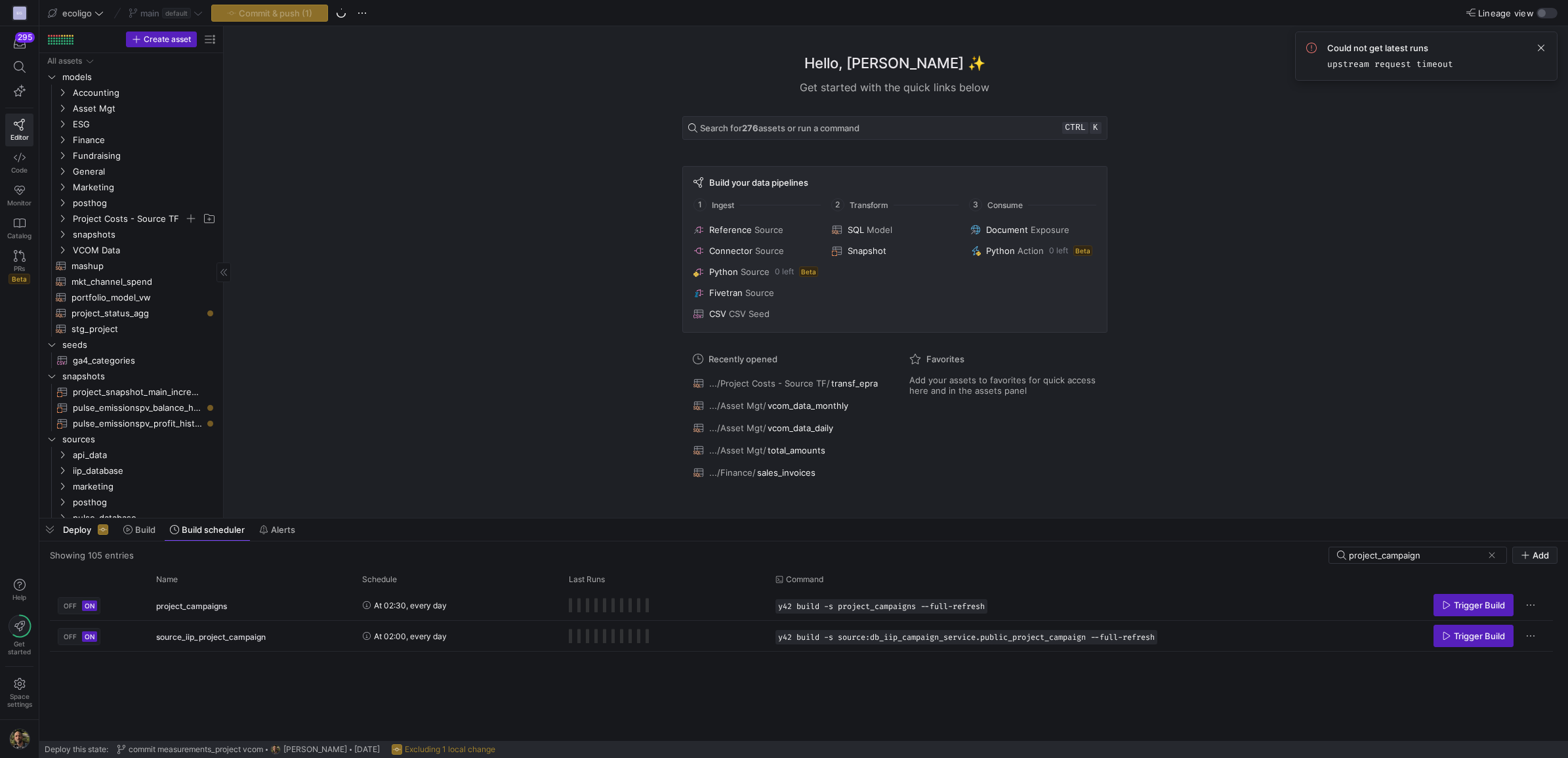
click at [249, 21] on div "Commit & push (1)" at bounding box center [269, 12] width 117 height 17
click at [282, 12] on span "Commit & push (1)" at bounding box center [276, 13] width 73 height 10
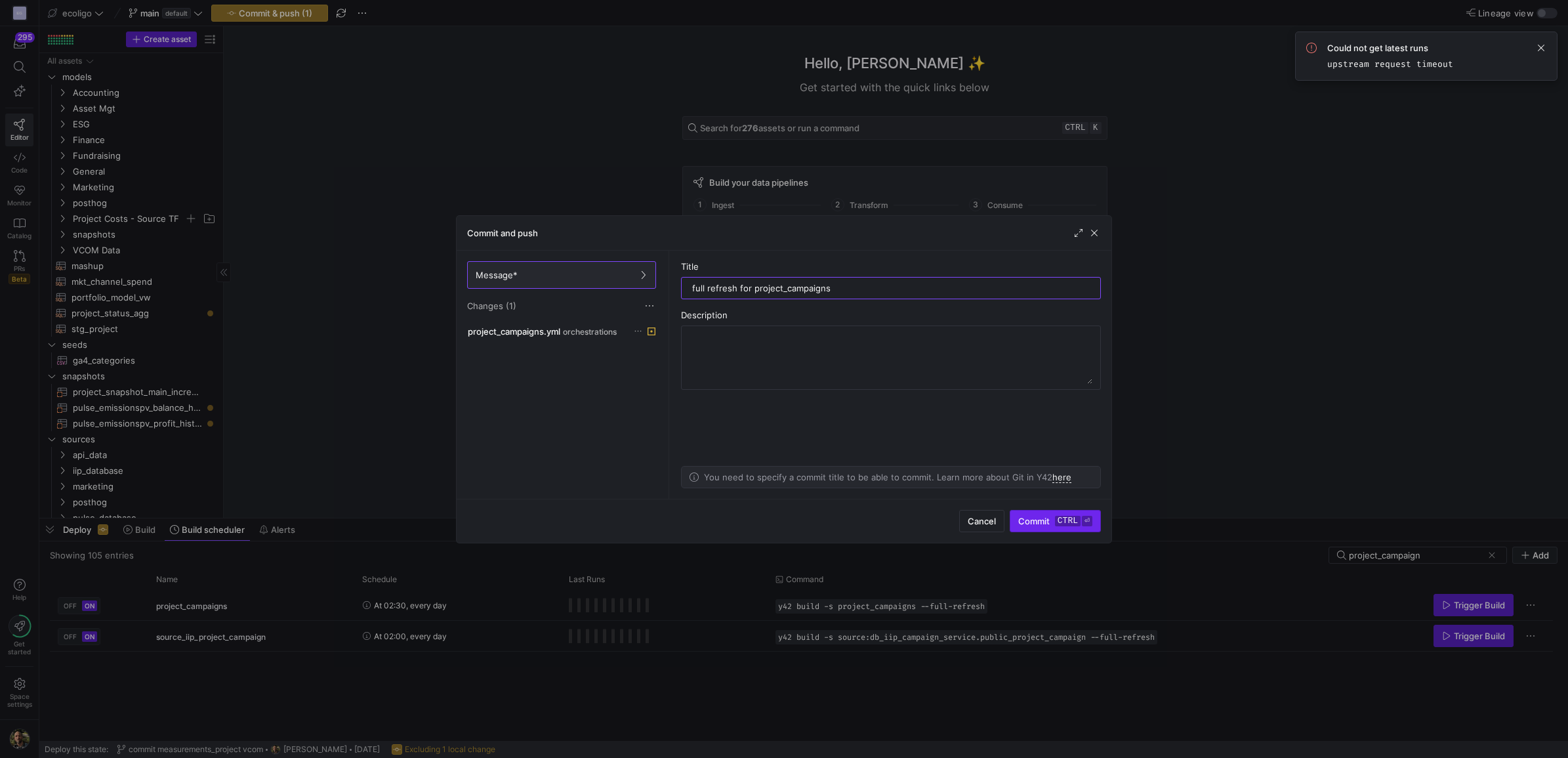
type input "full refresh for project_campaigns"
click at [1048, 510] on span "submit" at bounding box center [1055, 520] width 90 height 21
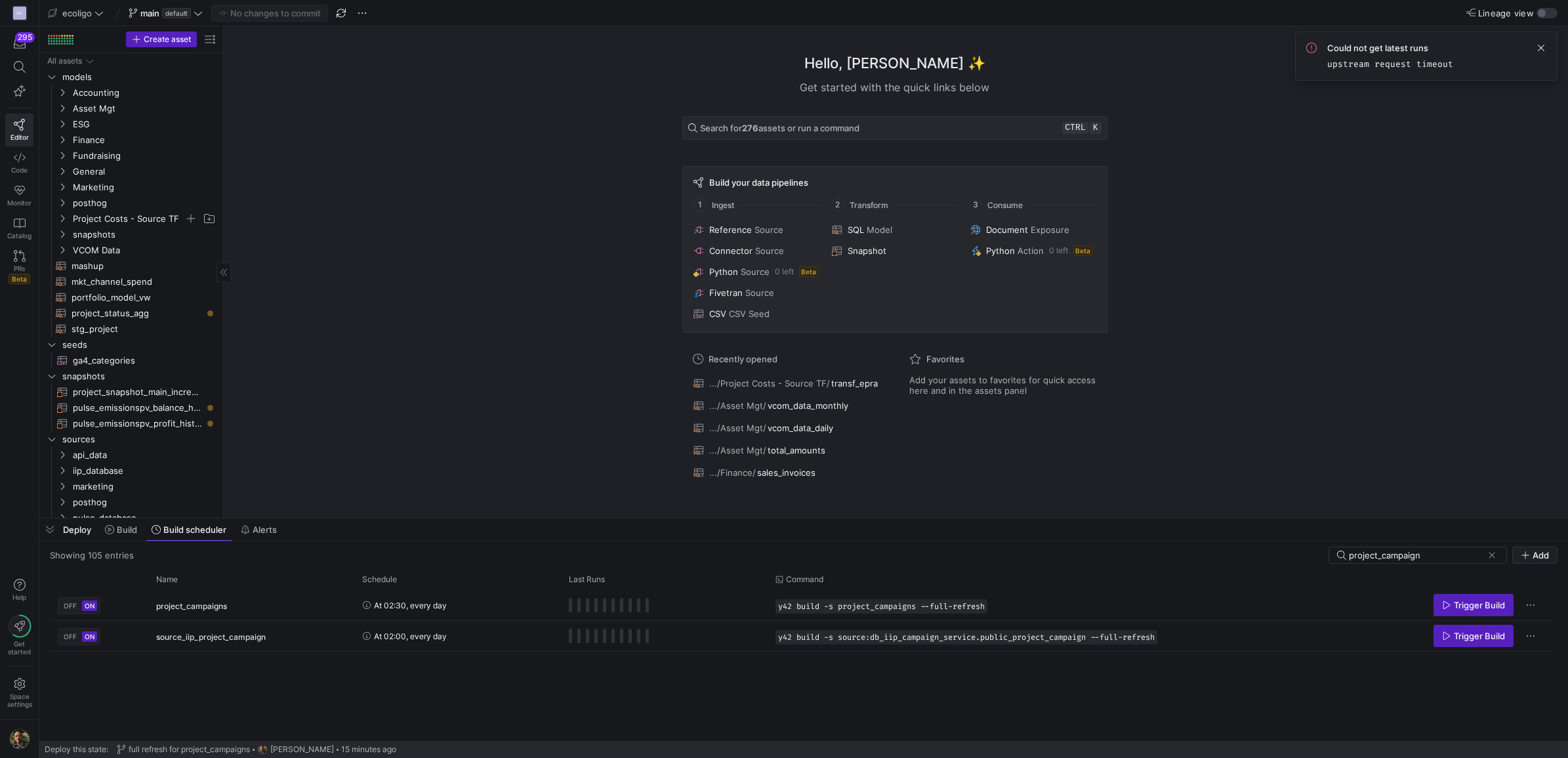
click at [1119, 238] on div "Hello, [PERSON_NAME] ✨ Get started with the quick links below Search for 276 as…" at bounding box center [894, 272] width 1331 height 491
